Goal: Information Seeking & Learning: Learn about a topic

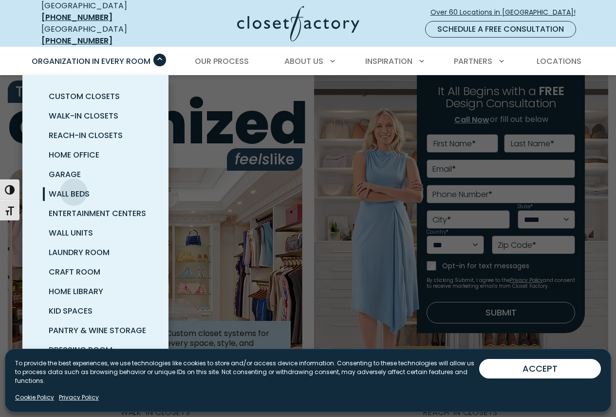
click at [74, 188] on span "Wall Beds" at bounding box center [69, 193] width 41 height 11
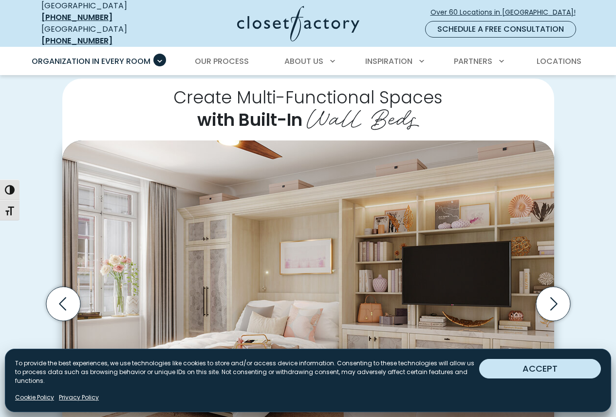
click at [546, 374] on button "ACCEPT" at bounding box center [540, 368] width 122 height 19
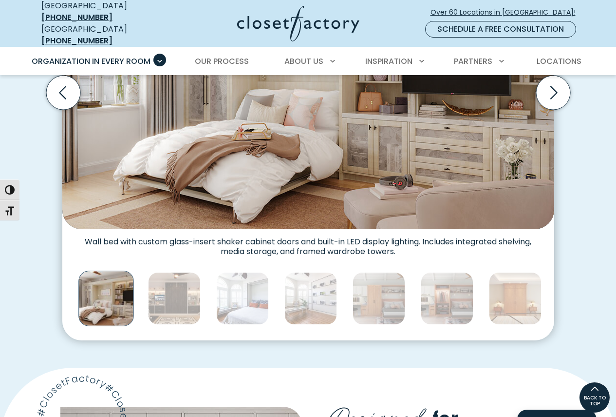
scroll to position [341, 0]
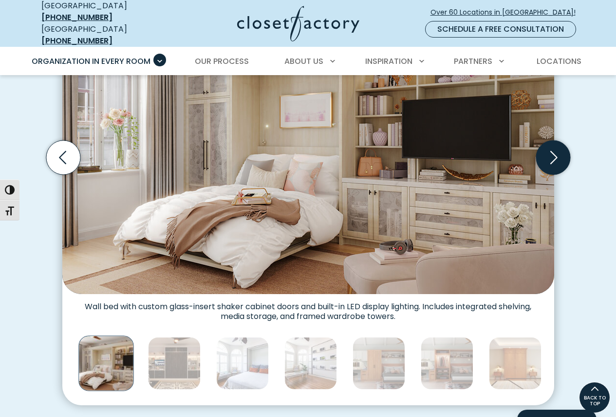
click at [553, 152] on icon "Next slide" at bounding box center [553, 157] width 34 height 34
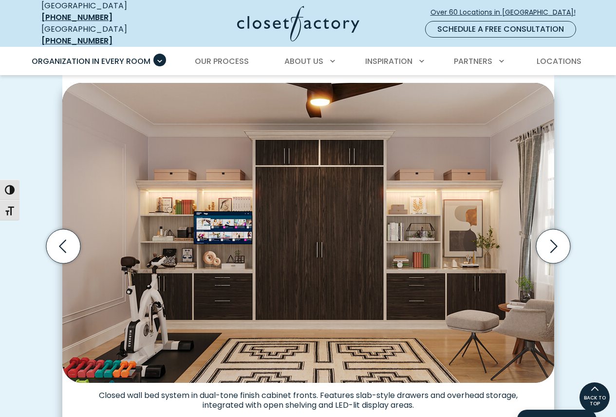
scroll to position [244, 0]
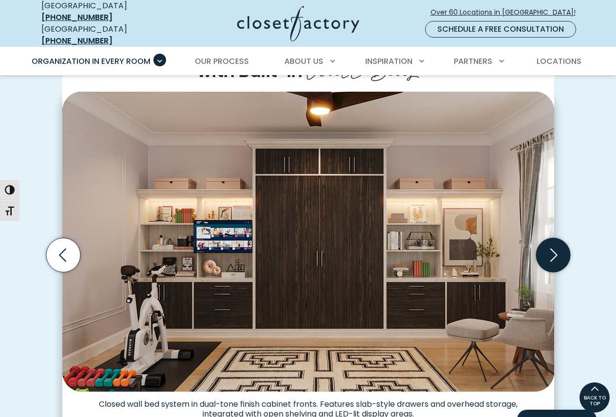
click at [548, 256] on icon "Next slide" at bounding box center [553, 255] width 34 height 34
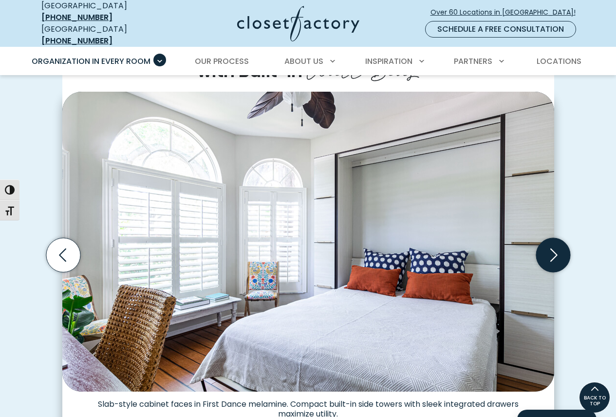
click at [548, 256] on icon "Next slide" at bounding box center [553, 255] width 34 height 34
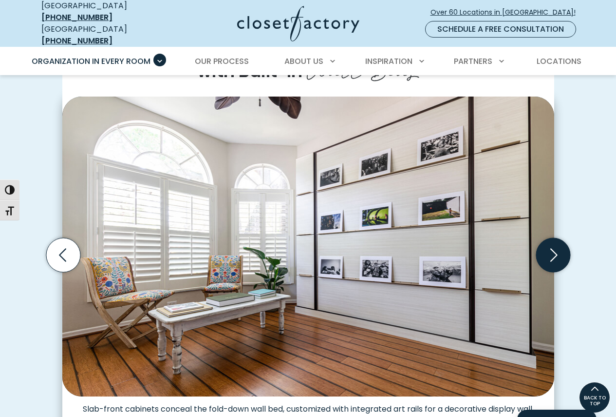
click at [548, 256] on icon "Next slide" at bounding box center [553, 255] width 34 height 34
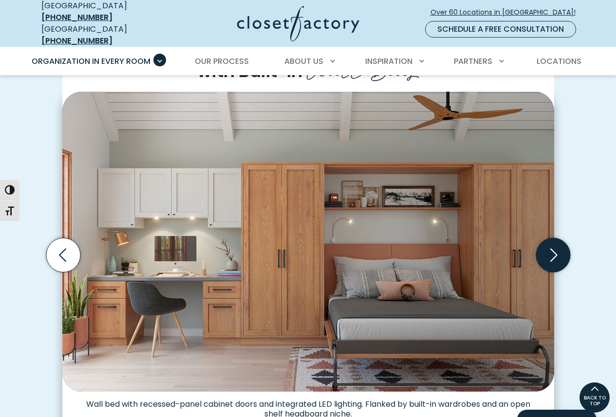
click at [548, 256] on icon "Next slide" at bounding box center [553, 255] width 34 height 34
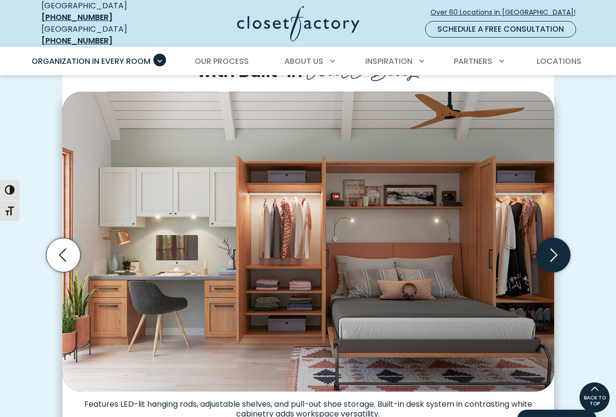
click at [548, 256] on icon "Next slide" at bounding box center [553, 255] width 34 height 34
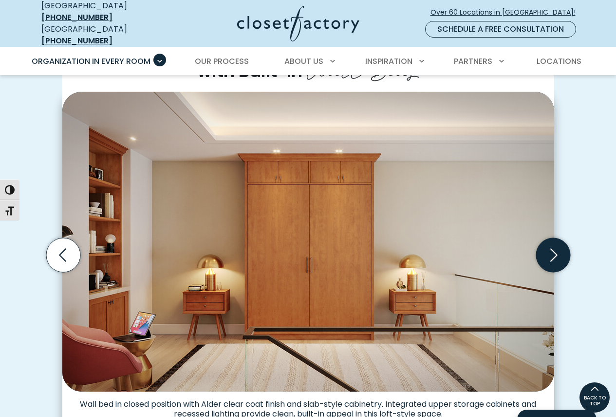
click at [548, 256] on icon "Next slide" at bounding box center [553, 255] width 34 height 34
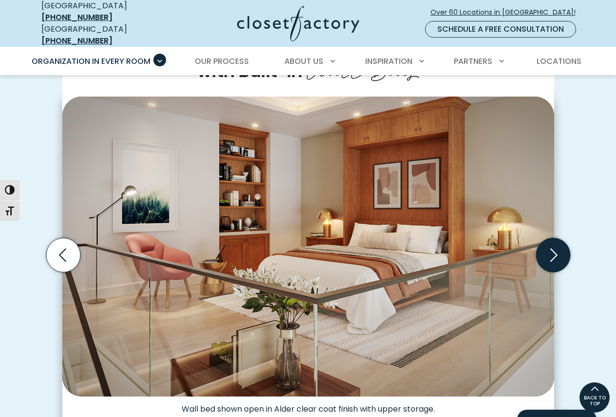
click at [548, 256] on icon "Next slide" at bounding box center [553, 255] width 34 height 34
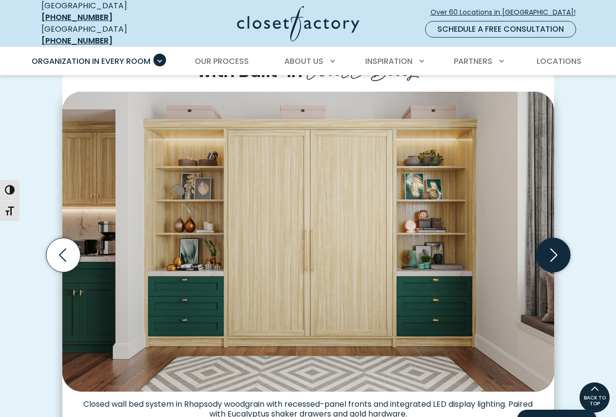
click at [548, 256] on icon "Next slide" at bounding box center [553, 255] width 34 height 34
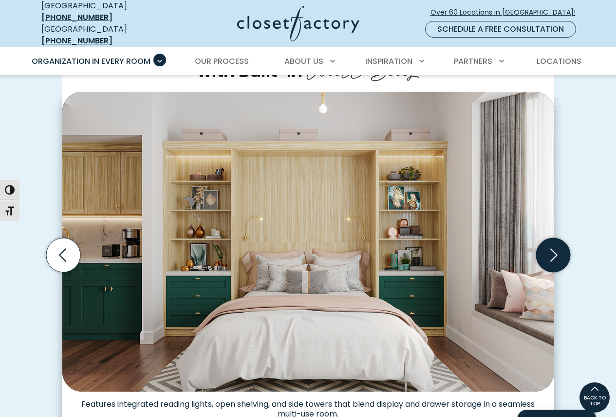
click at [548, 256] on icon "Next slide" at bounding box center [553, 255] width 34 height 34
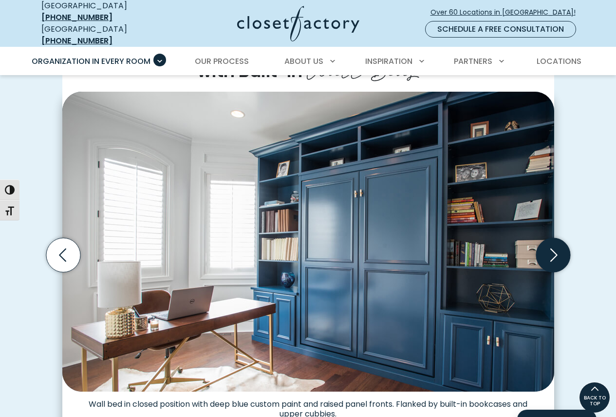
click at [548, 256] on icon "Next slide" at bounding box center [553, 255] width 34 height 34
